Goal: Task Accomplishment & Management: Use online tool/utility

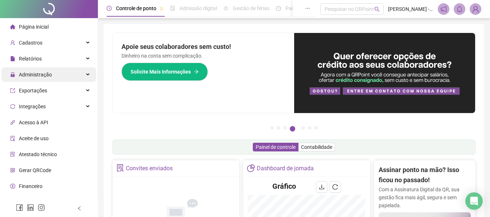
click at [50, 75] on span "Administração" at bounding box center [35, 75] width 33 height 6
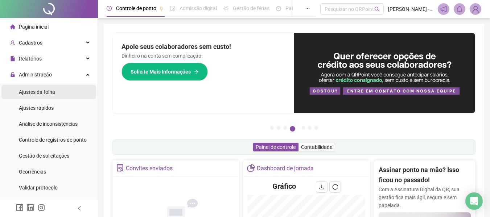
click at [44, 91] on span "Ajustes da folha" at bounding box center [37, 92] width 36 height 6
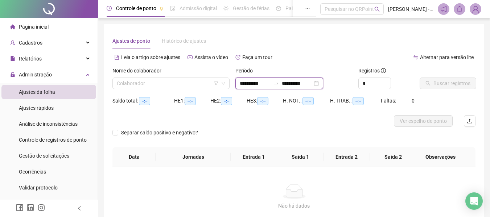
click at [267, 84] on input "**********" at bounding box center [255, 83] width 30 height 8
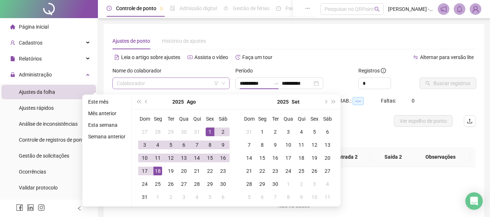
click at [210, 86] on input "search" at bounding box center [168, 83] width 102 height 11
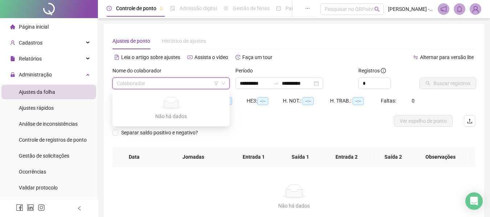
click at [204, 83] on input "search" at bounding box center [168, 83] width 102 height 11
click at [199, 84] on input "search" at bounding box center [168, 83] width 102 height 11
click at [178, 85] on input "search" at bounding box center [168, 83] width 102 height 11
type input "**********"
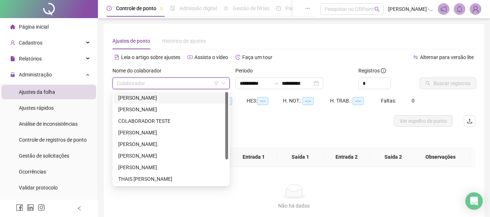
click at [213, 65] on div "Leia o artigo sobre ajustes Assista o vídeo Faça um tour" at bounding box center [203, 61] width 182 height 12
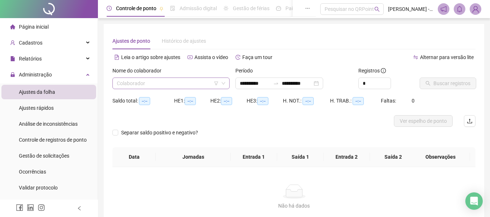
click at [181, 84] on input "search" at bounding box center [168, 83] width 102 height 11
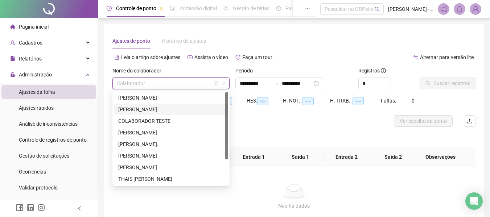
click at [142, 109] on div "[PERSON_NAME]" at bounding box center [171, 110] width 106 height 8
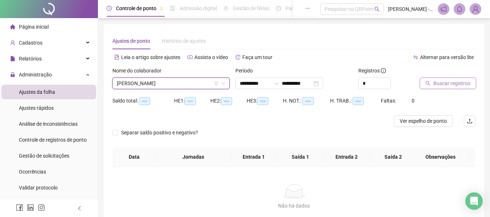
click at [448, 87] on button "Buscar registros" at bounding box center [448, 84] width 57 height 12
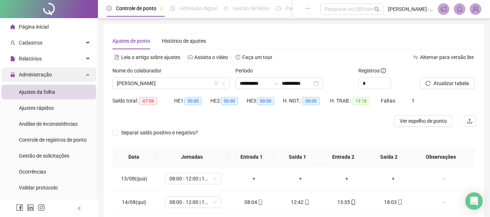
click at [33, 76] on span "Administração" at bounding box center [35, 75] width 33 height 6
